Goal: Information Seeking & Learning: Check status

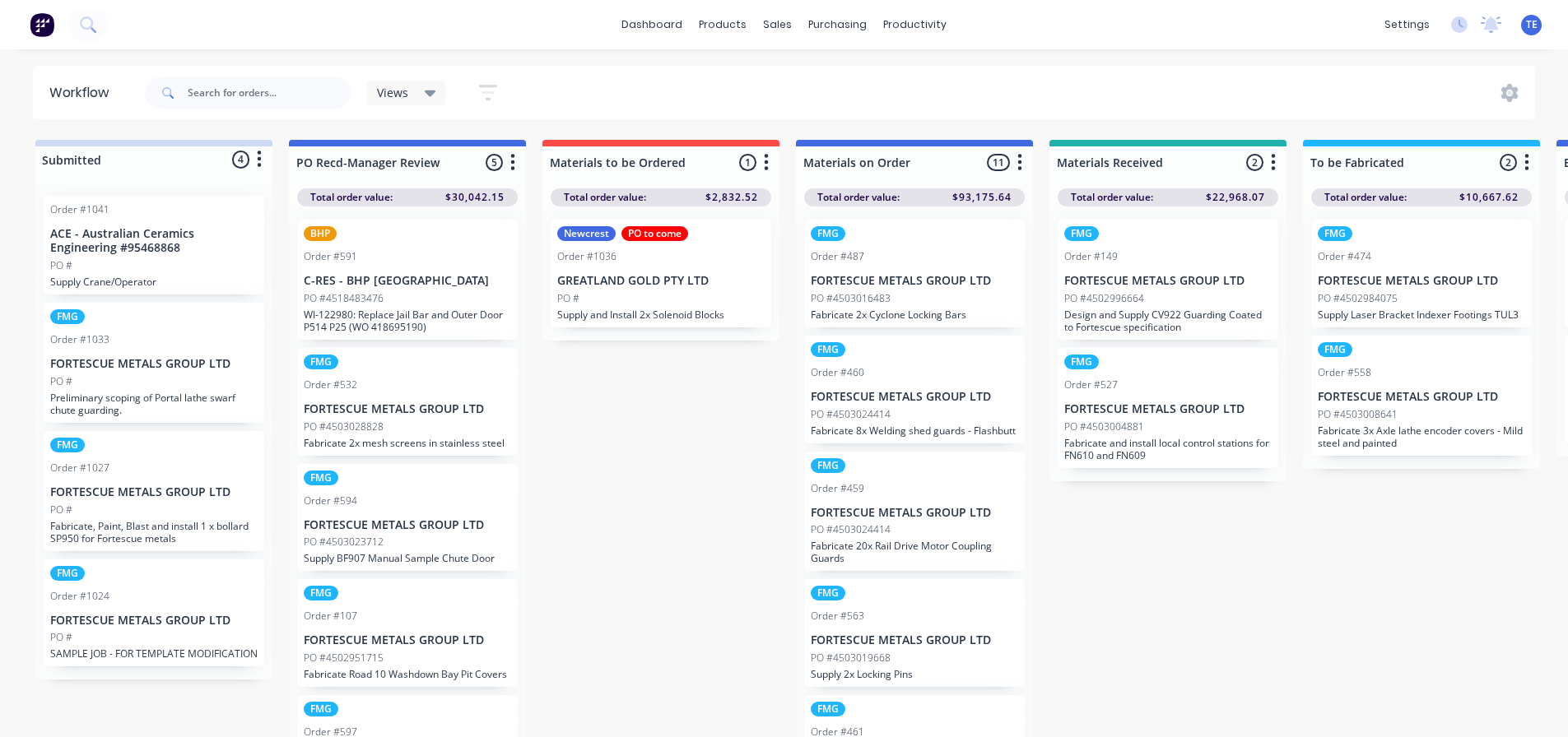
scroll to position [21, 0]
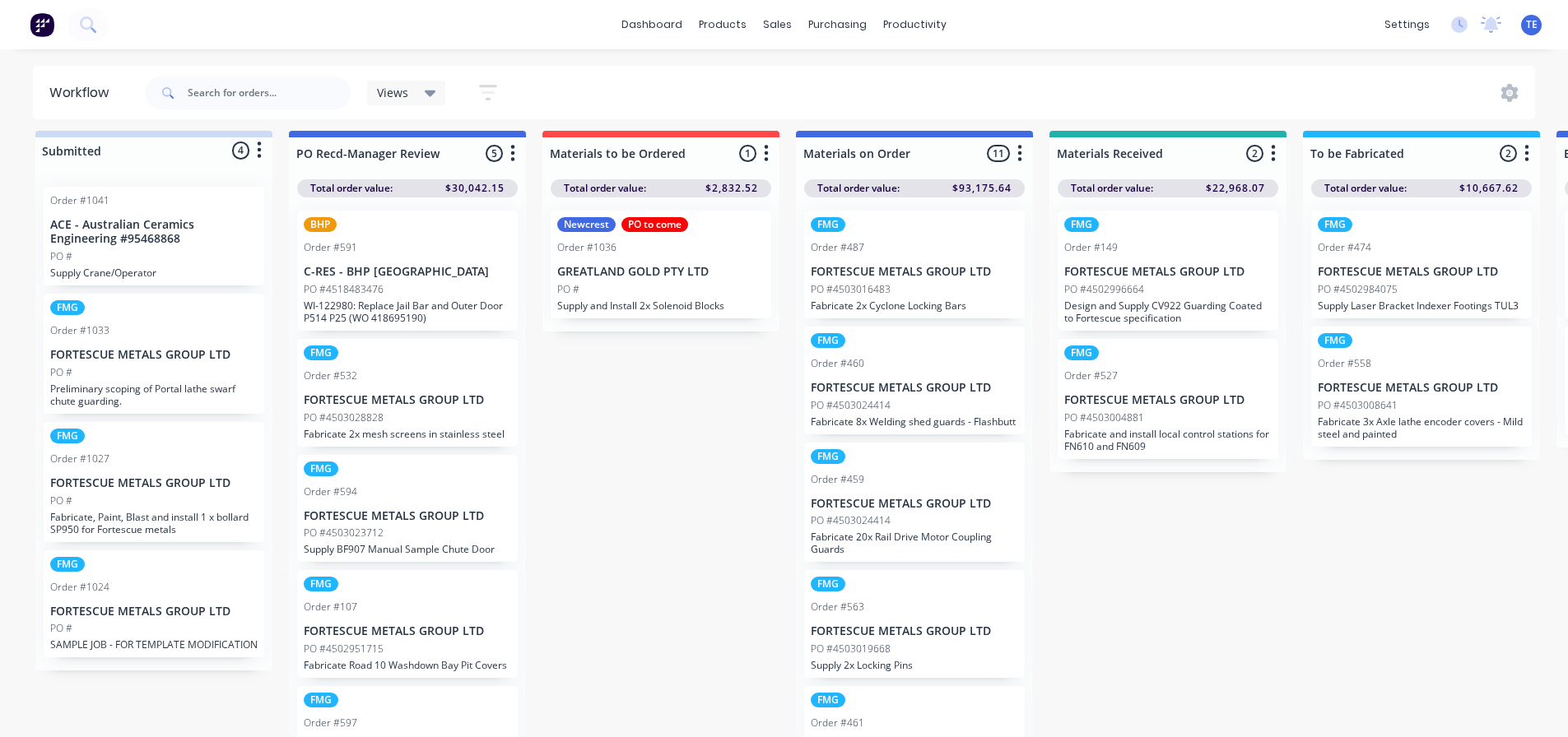
click at [392, 95] on span "Views" at bounding box center [392, 93] width 31 height 17
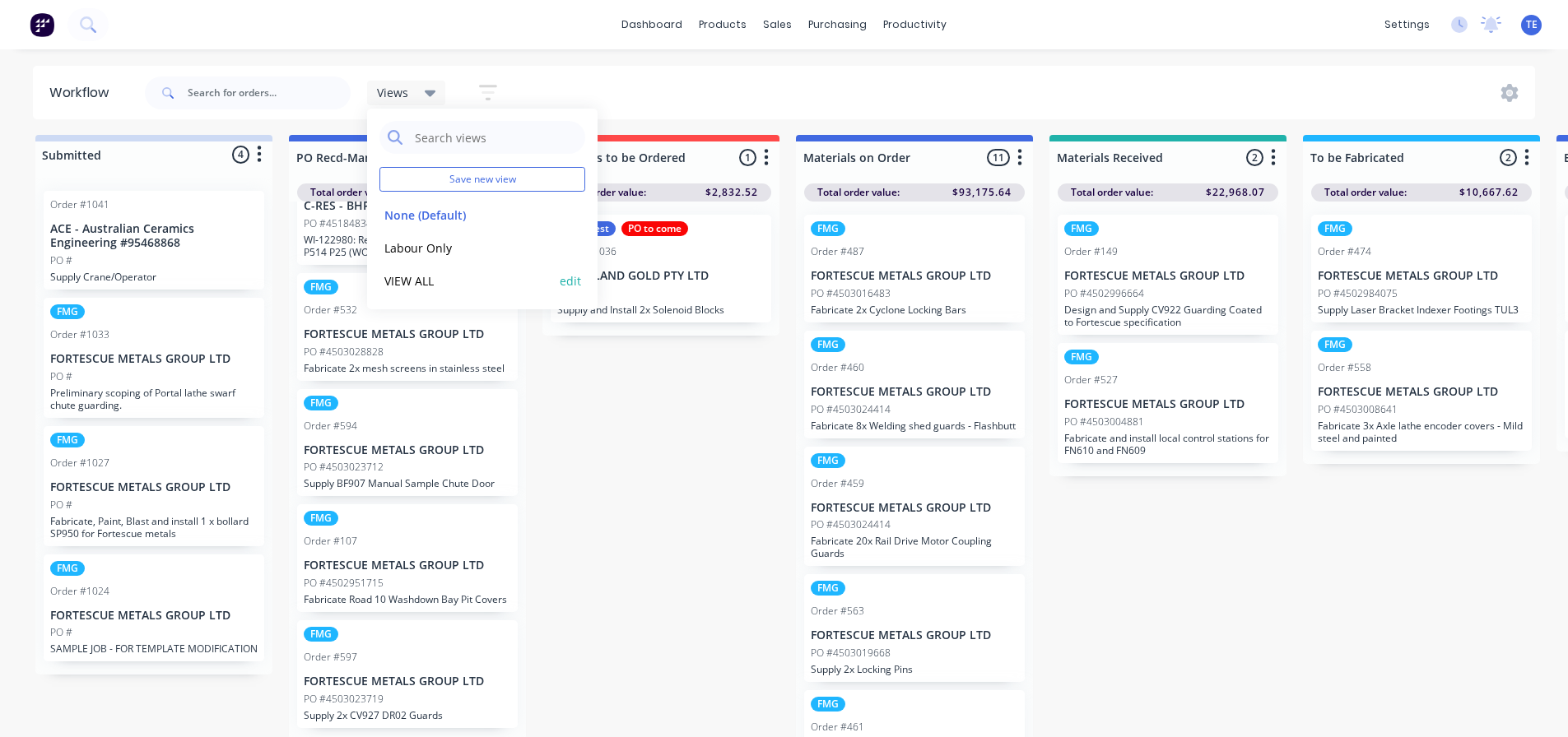
scroll to position [0, 0]
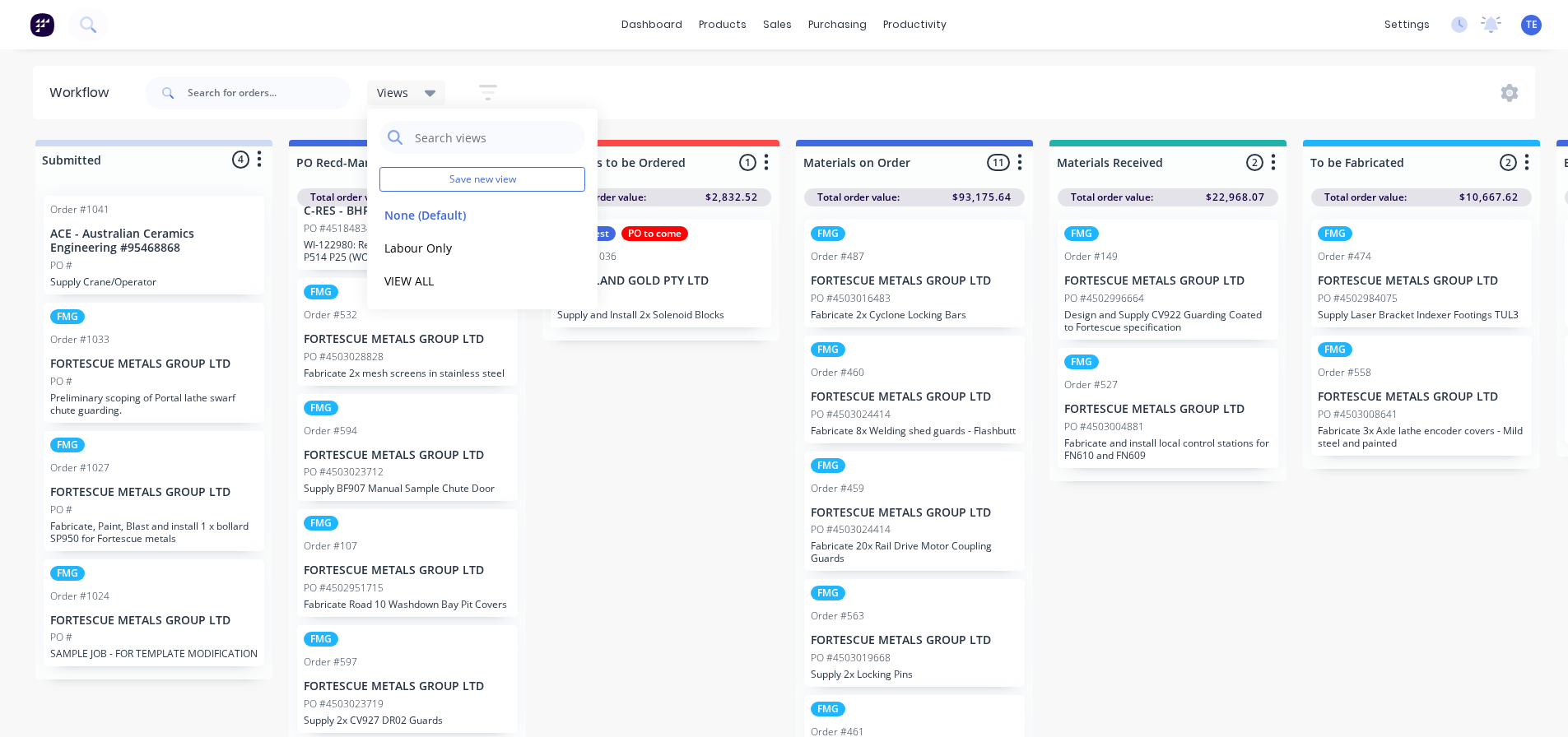
click at [647, 70] on div "Views Save new view None (Default) edit Labour Only edit VIEW ALL edit Show/Hid…" at bounding box center [838, 92] width 1394 height 49
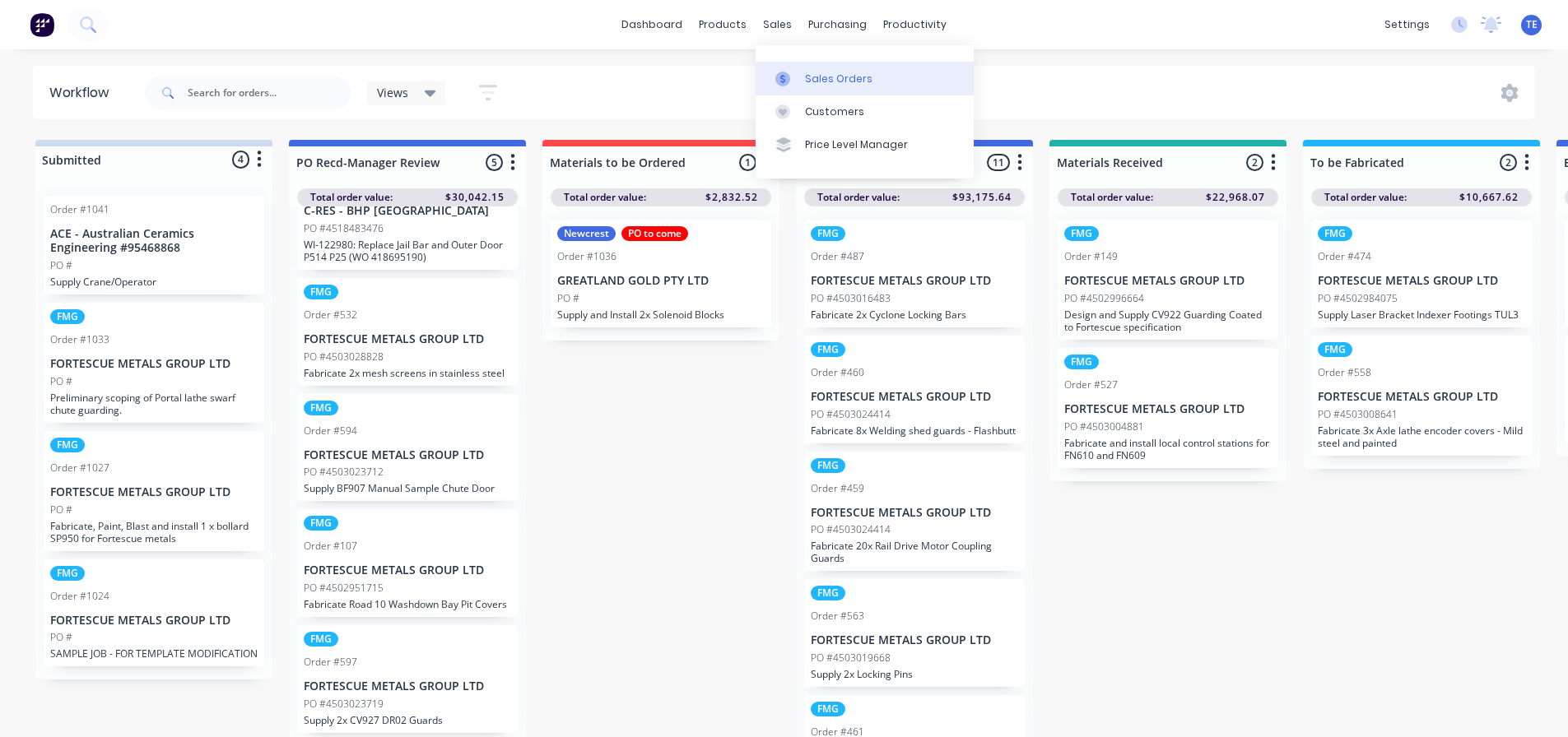
click at [810, 78] on div "Sales Orders" at bounding box center [839, 79] width 68 height 15
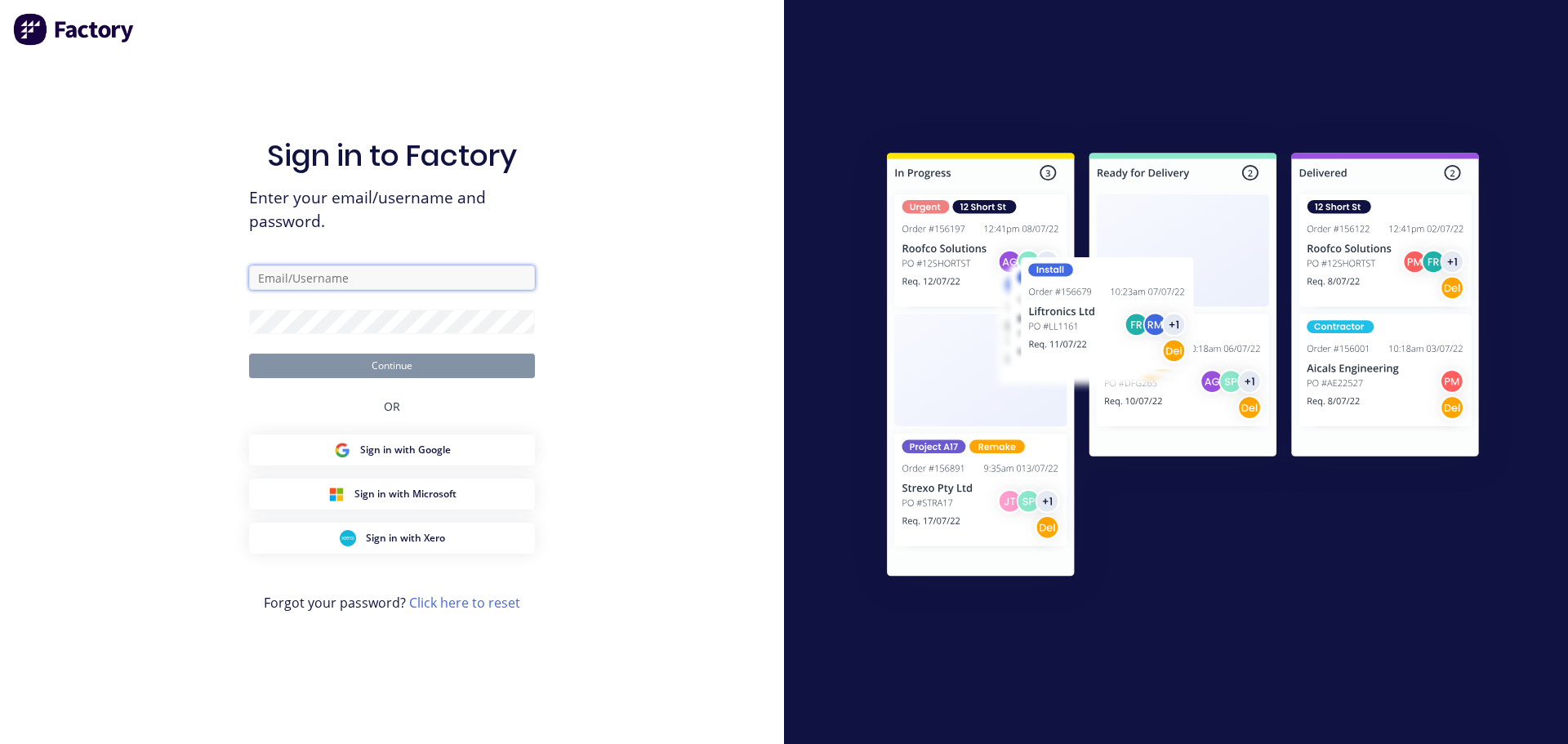
type input "[EMAIL_ADDRESS][PERSON_NAME][DOMAIN_NAME]"
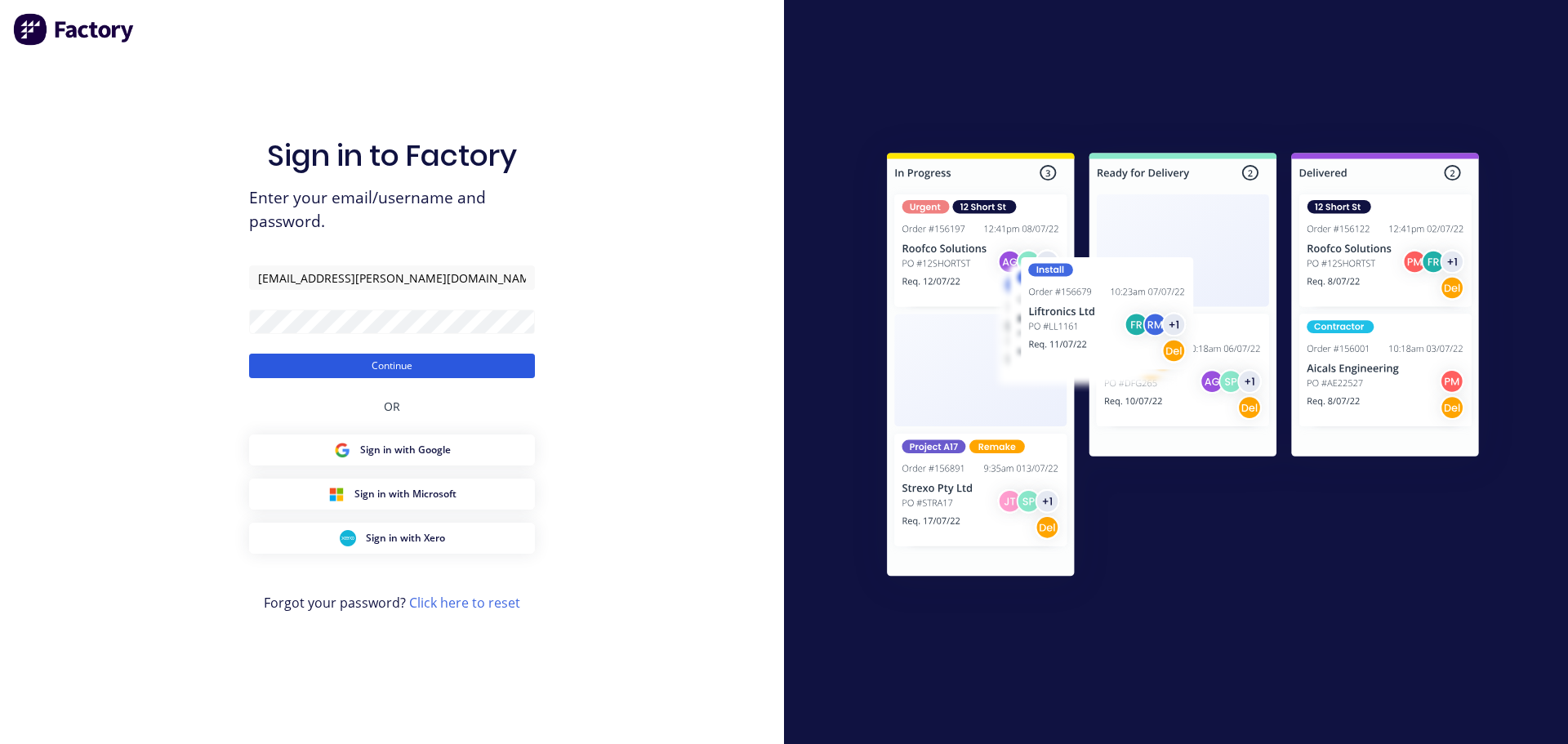
click at [351, 366] on button "Continue" at bounding box center [392, 365] width 286 height 24
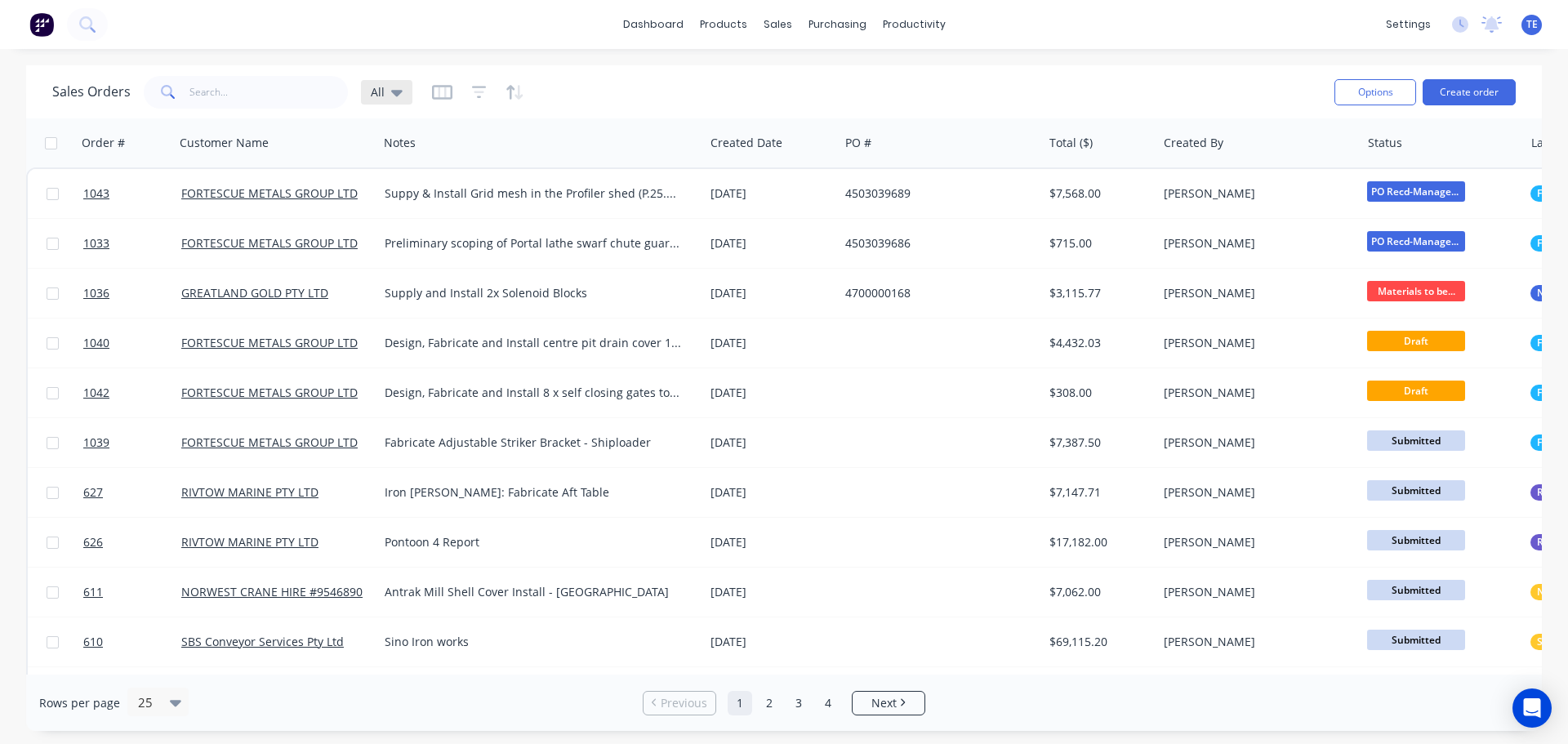
click at [396, 97] on icon at bounding box center [397, 92] width 12 height 18
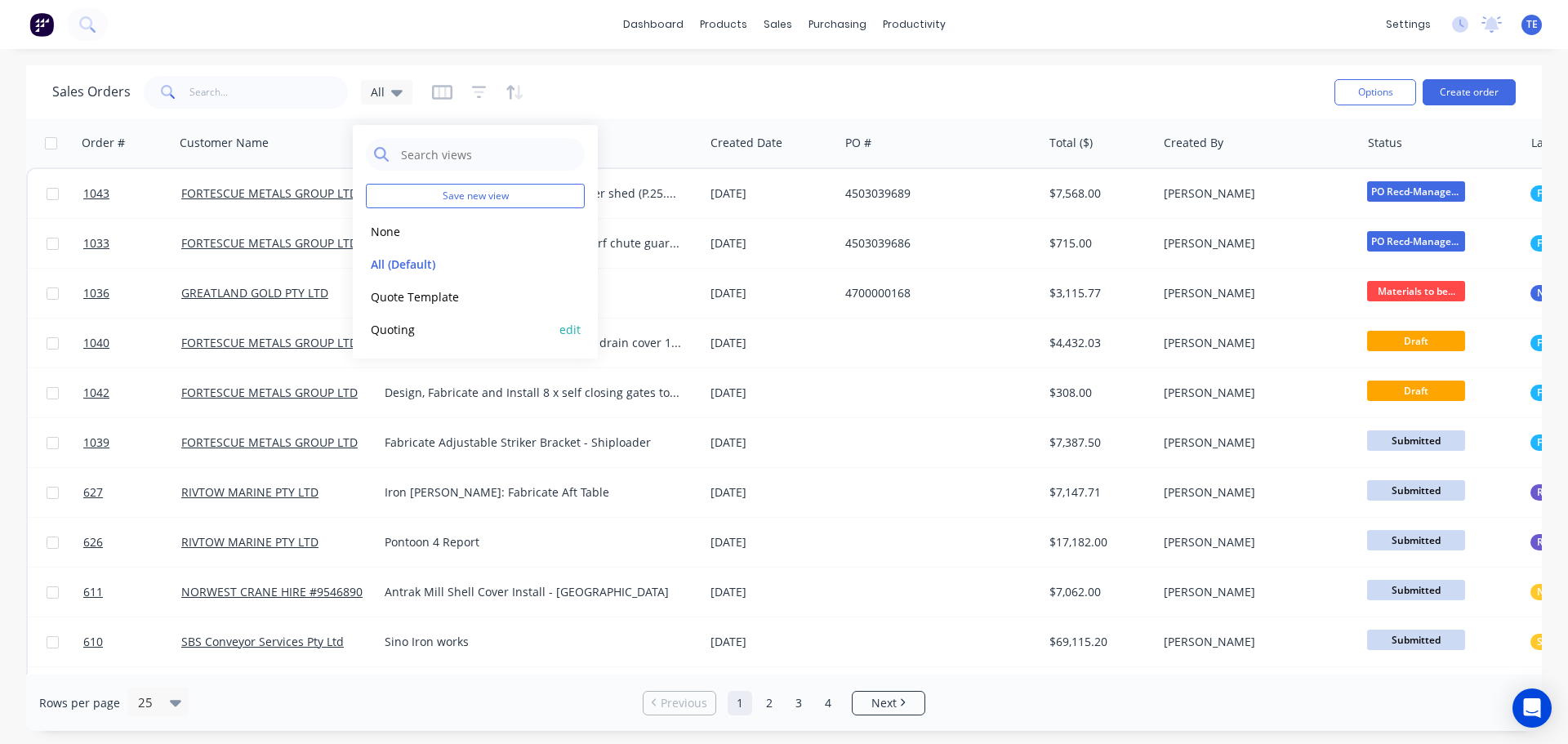
click at [404, 331] on button "Quoting" at bounding box center [458, 330] width 186 height 19
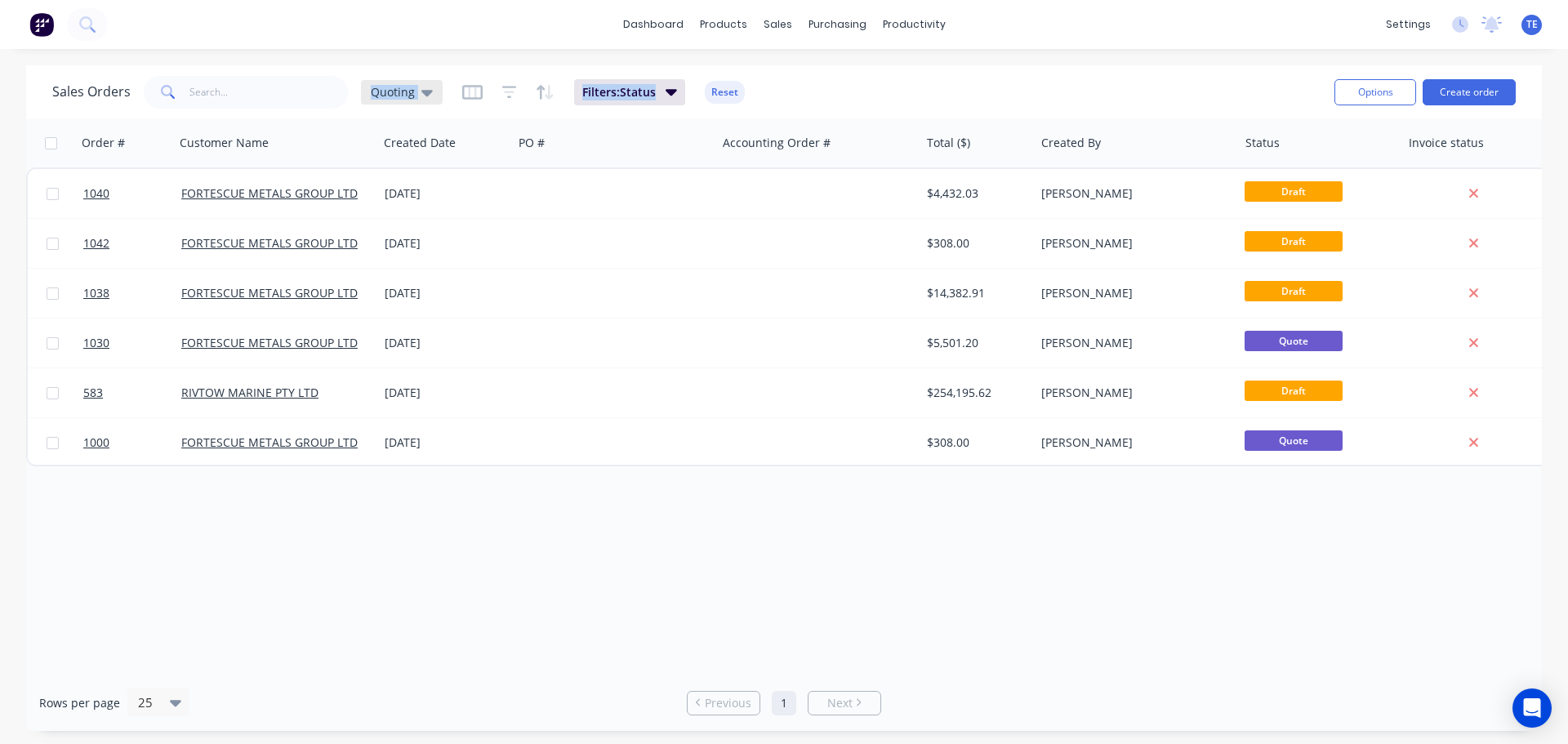
click at [419, 83] on div "Quoting" at bounding box center [401, 91] width 82 height 24
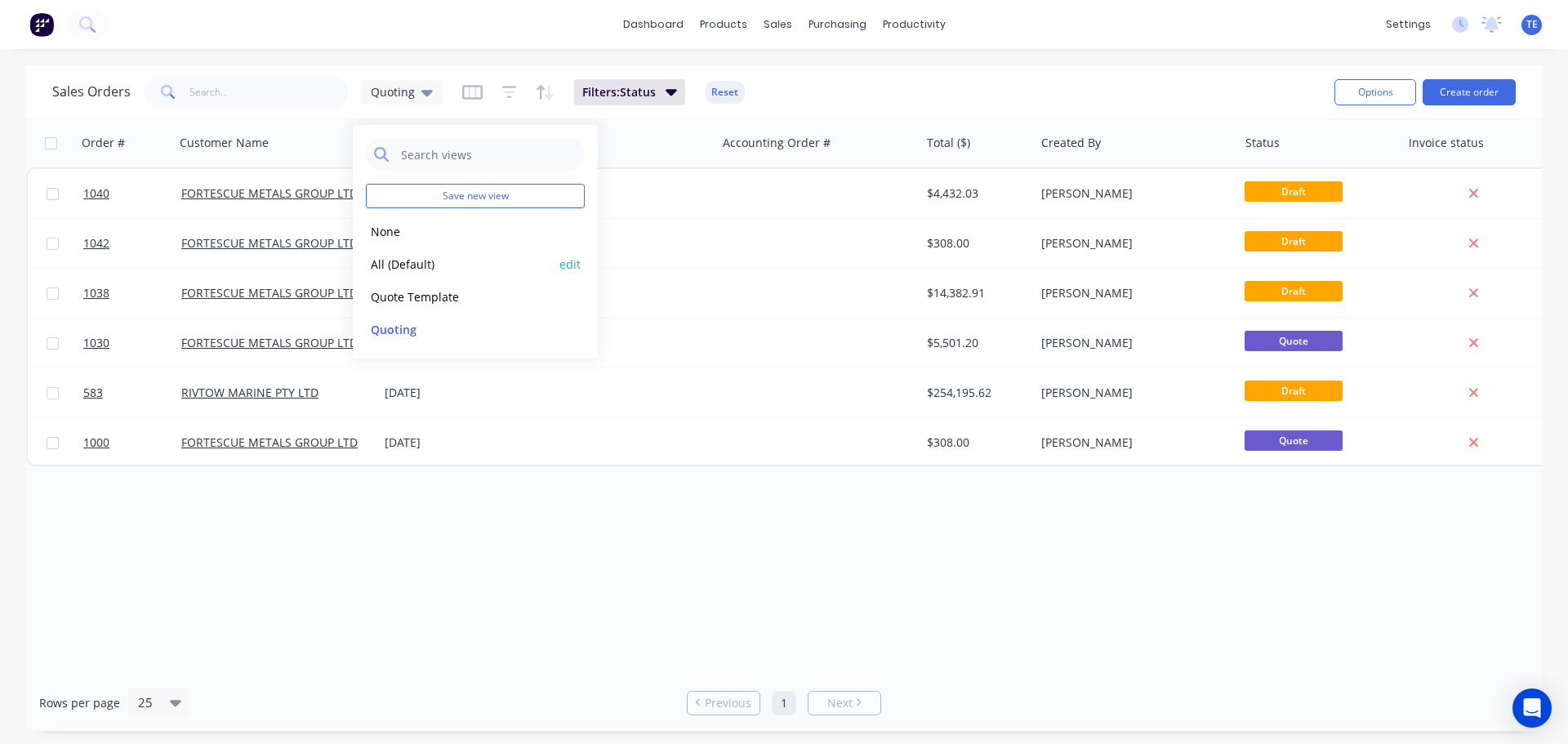
click at [396, 261] on button "All (Default)" at bounding box center [458, 265] width 186 height 19
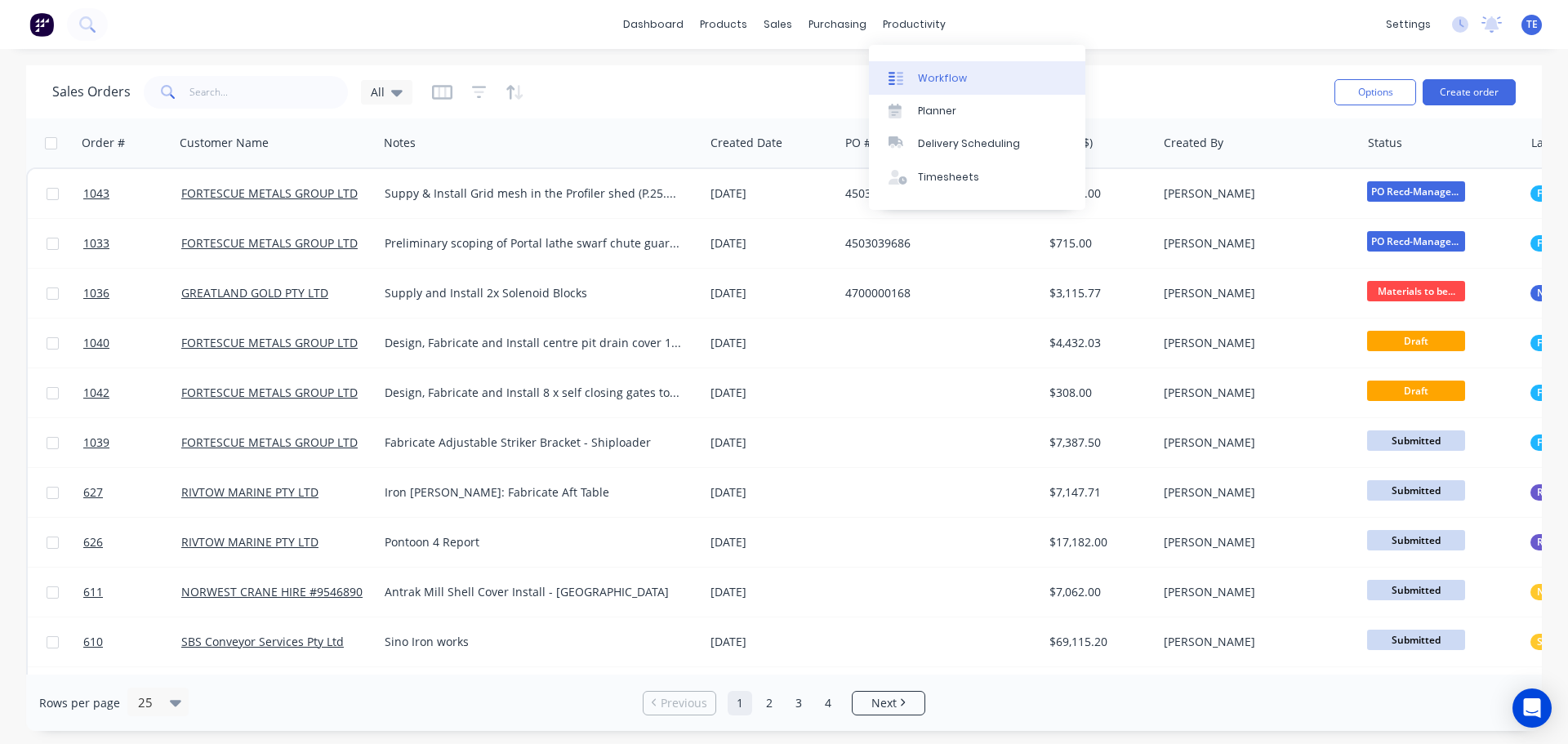
click at [923, 84] on div "Workflow" at bounding box center [941, 78] width 49 height 14
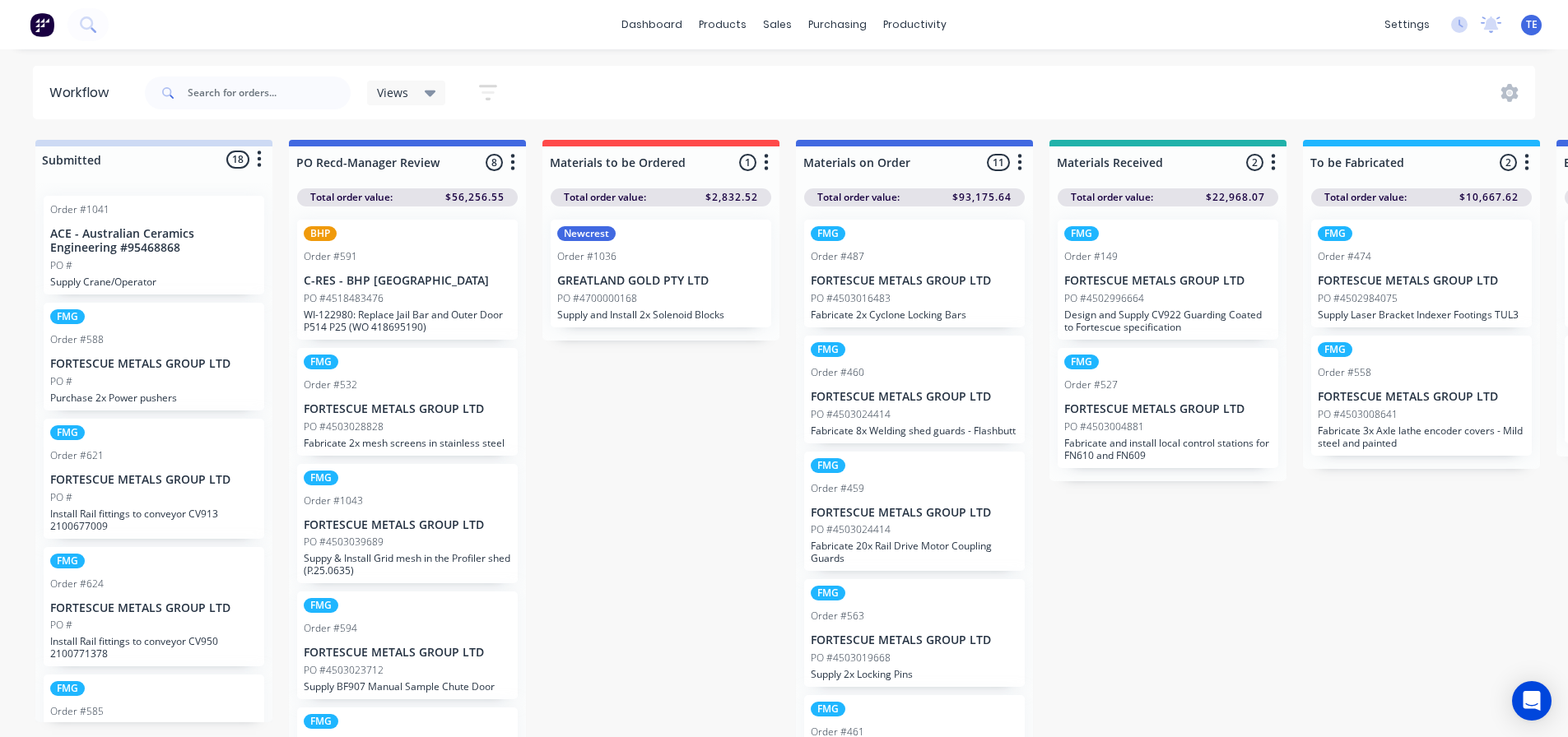
click at [346, 279] on p "C-RES - BHP [GEOGRAPHIC_DATA]" at bounding box center [408, 280] width 208 height 14
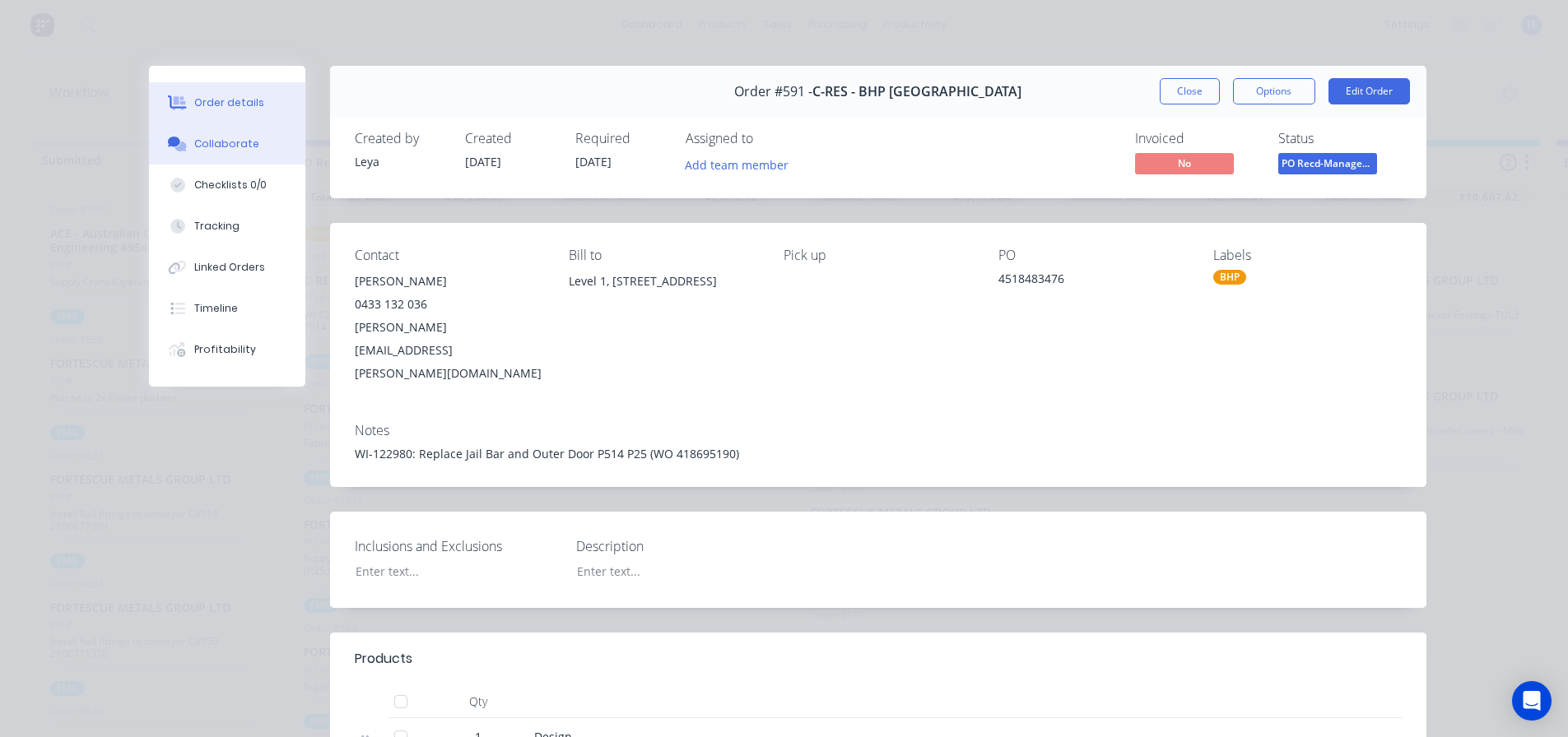
click at [212, 141] on div "Collaborate" at bounding box center [226, 144] width 65 height 15
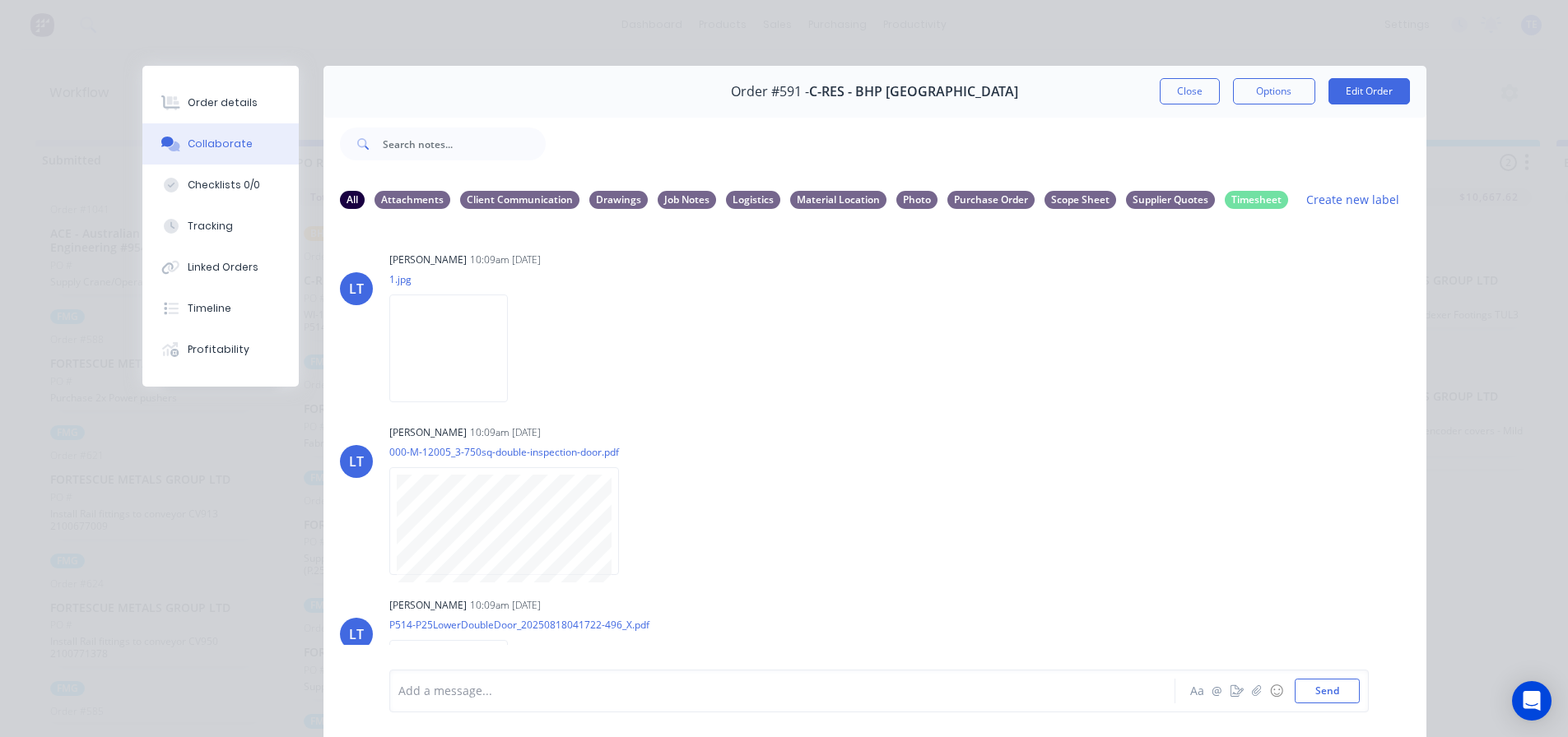
click at [239, 24] on div "Order details Collaborate Checklists 0/0 Tracking Linked Orders Timeline Profit…" at bounding box center [784, 368] width 1568 height 737
click at [1170, 86] on button "Close" at bounding box center [1190, 91] width 60 height 26
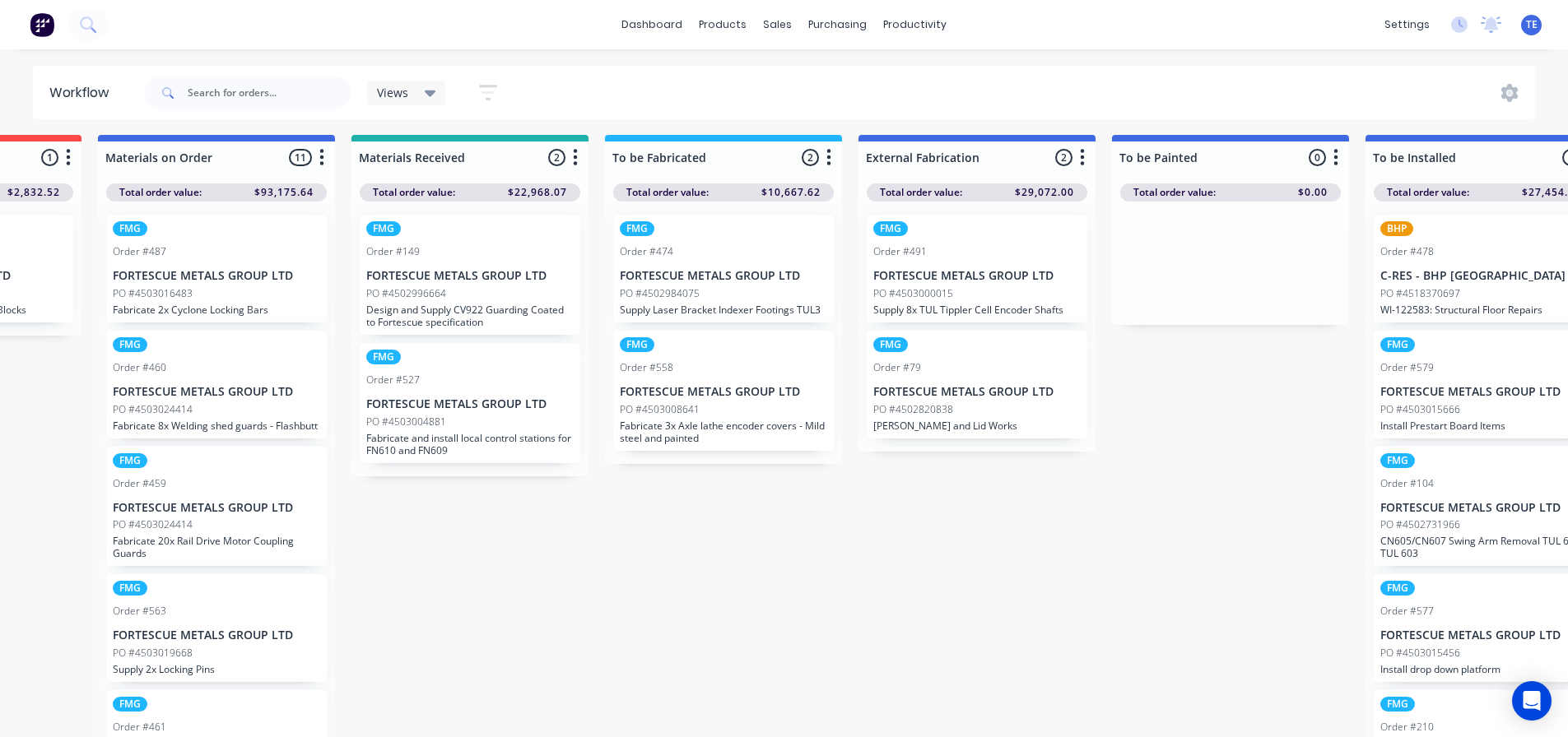
scroll to position [0, 698]
